Goal: Transaction & Acquisition: Purchase product/service

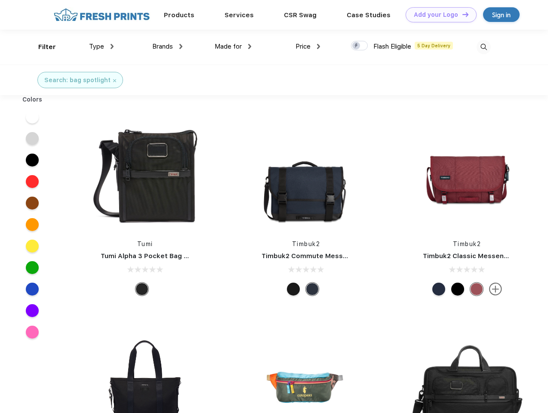
click at [438, 15] on link "Add your Logo Design Tool" at bounding box center [441, 14] width 71 height 15
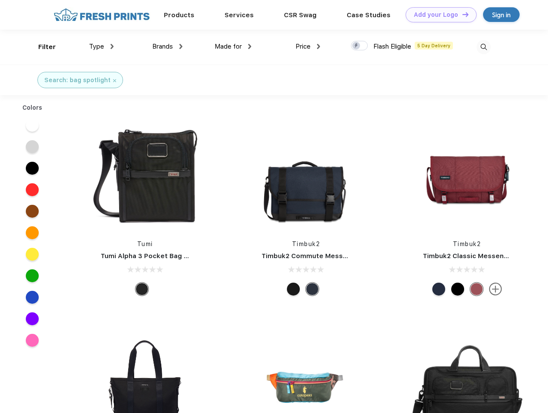
click at [0, 0] on div "Design Tool" at bounding box center [0, 0] width 0 height 0
click at [461, 14] on link "Add your Logo Design Tool" at bounding box center [441, 14] width 71 height 15
click at [41, 47] on div "Filter" at bounding box center [47, 47] width 18 height 10
click at [101, 46] on span "Type" at bounding box center [96, 47] width 15 height 8
click at [167, 46] on span "Brands" at bounding box center [162, 47] width 21 height 8
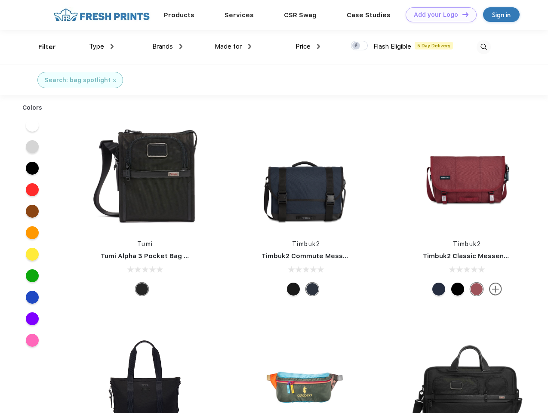
click at [233, 46] on span "Made for" at bounding box center [228, 47] width 27 height 8
click at [308, 46] on span "Price" at bounding box center [302, 47] width 15 height 8
click at [359, 46] on div at bounding box center [359, 45] width 17 height 9
click at [356, 46] on input "checkbox" at bounding box center [354, 43] width 6 height 6
click at [483, 47] on img at bounding box center [483, 47] width 14 height 14
